Goal: Task Accomplishment & Management: Complete application form

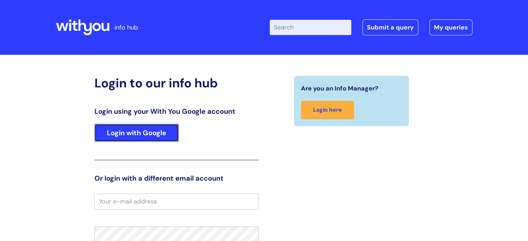
click at [112, 130] on link "Login with Google" at bounding box center [136, 133] width 84 height 18
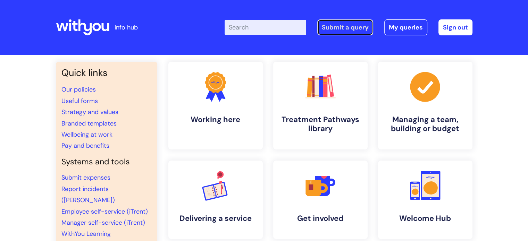
click at [354, 28] on link "Submit a query" at bounding box center [345, 27] width 56 height 16
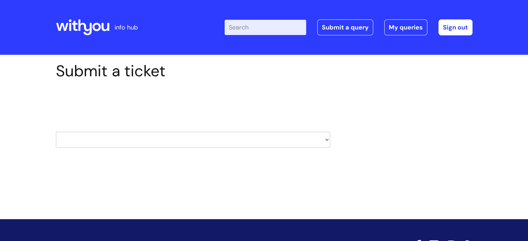
click at [161, 142] on select "HR / People IT and Support Clinical Drug Alerts Finance Accounts Data Support T…" at bounding box center [193, 140] width 274 height 16
select select "it_and_support"
click at [56, 132] on select "HR / People IT and Support Clinical Drug Alerts Finance Accounts Data Support T…" at bounding box center [193, 140] width 274 height 16
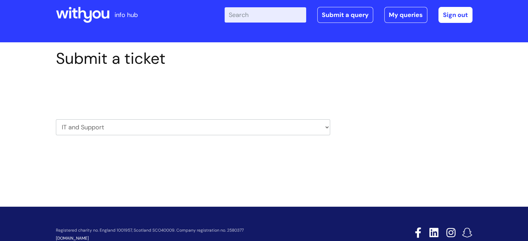
scroll to position [33, 0]
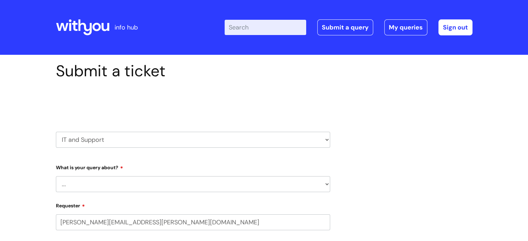
select select "80004286563"
click at [131, 189] on select "... Mobile Phone Reset & MFA Accounts, Starters and Leavers IT Hardware issue I…" at bounding box center [193, 184] width 274 height 16
select select "Accounts, Starters and Leavers"
click at [56, 176] on select "... Mobile Phone Reset & MFA Accounts, Starters and Leavers IT Hardware issue I…" at bounding box center [193, 184] width 274 height 16
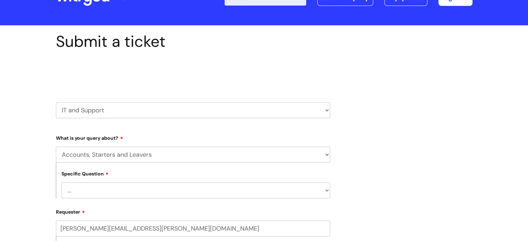
scroll to position [104, 0]
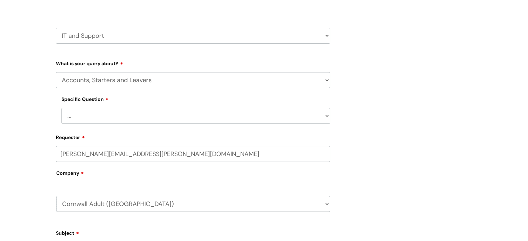
drag, startPoint x: 102, startPoint y: 119, endPoint x: 103, endPoint y: 123, distance: 3.9
click at [102, 119] on select "... I have a new starter I have a leaver I need to make a change to an account …" at bounding box center [195, 116] width 269 height 16
click at [61, 108] on select "... I have a new starter I have a leaver I need to make a change to an account …" at bounding box center [195, 116] width 269 height 16
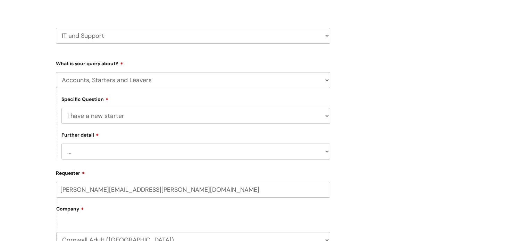
click at [100, 115] on select "... I have a new starter I have a leaver I need to make a change to an account …" at bounding box center [195, 116] width 269 height 16
select select "I need some information about an account"
click at [61, 108] on select "... I have a new starter I have a leaver I need to make a change to an account …" at bounding box center [195, 116] width 269 height 16
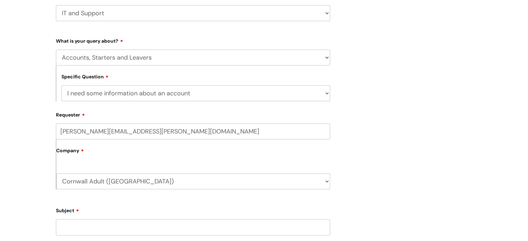
scroll to position [208, 0]
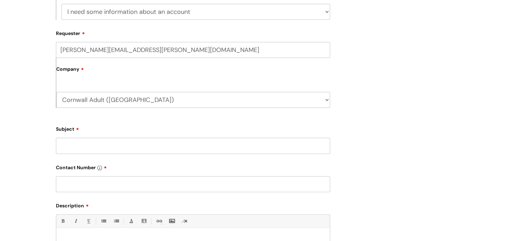
click at [85, 147] on input "Subject" at bounding box center [193, 146] width 274 height 16
type input "[PERSON_NAME] Log In"
click at [125, 187] on input "text" at bounding box center [193, 184] width 274 height 16
paste input "07581 079654"
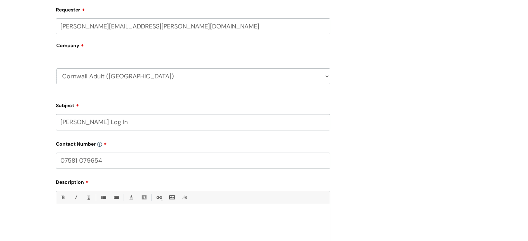
scroll to position [243, 0]
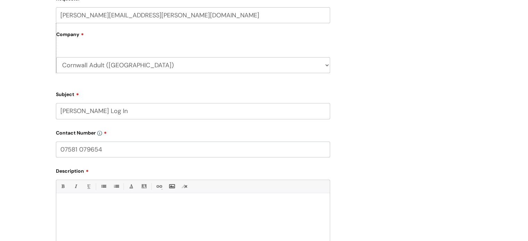
type input "07581 079654"
click at [88, 210] on div at bounding box center [192, 221] width 273 height 48
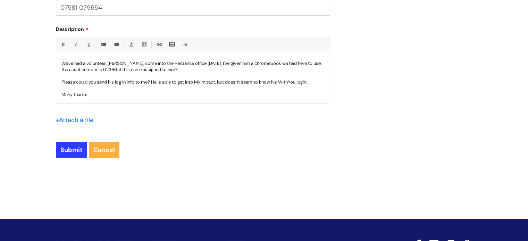
scroll to position [386, 0]
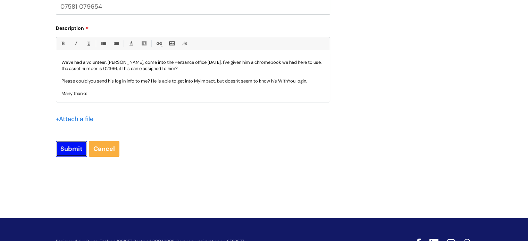
click at [67, 147] on input "Submit" at bounding box center [71, 149] width 31 height 16
type input "Please Wait..."
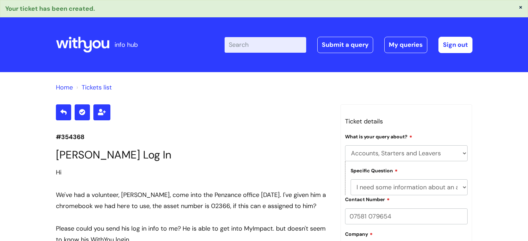
select select "Accounts, Starters and Leavers"
select select "I need some information about an account"
